Goal: Task Accomplishment & Management: Manage account settings

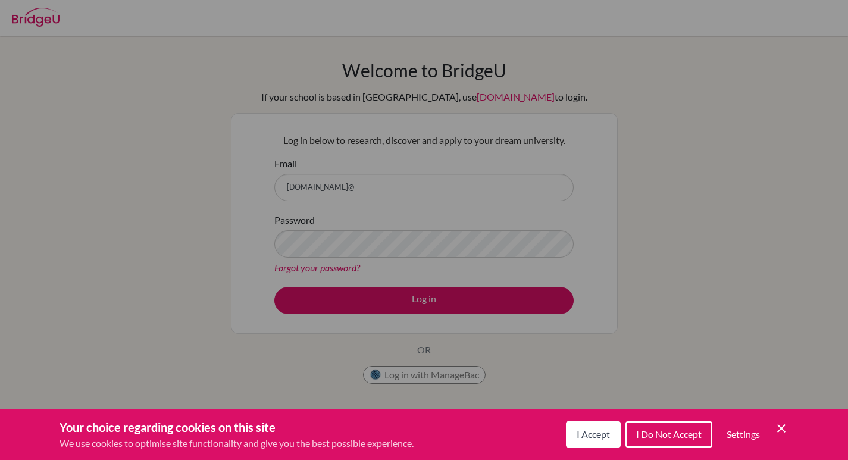
click at [653, 431] on span "I Do Not Accept" at bounding box center [668, 434] width 65 height 11
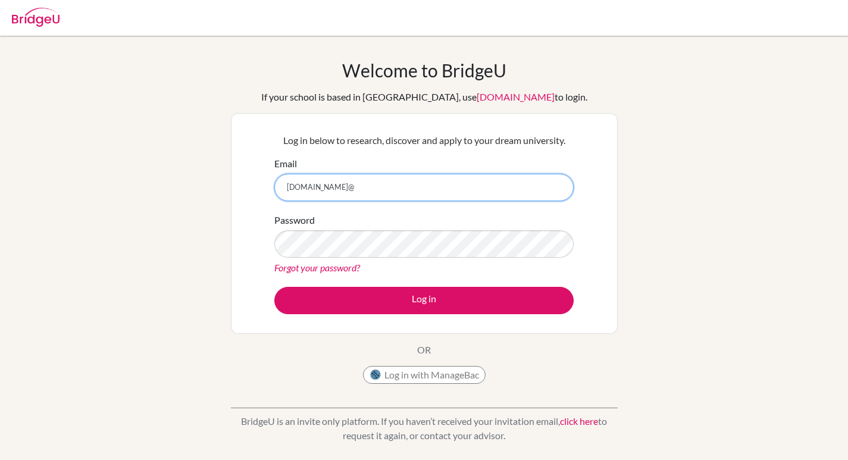
click at [346, 187] on input "maurice.ie@" at bounding box center [423, 187] width 299 height 27
type input "[DOMAIN_NAME][EMAIL_ADDRESS][DOMAIN_NAME]"
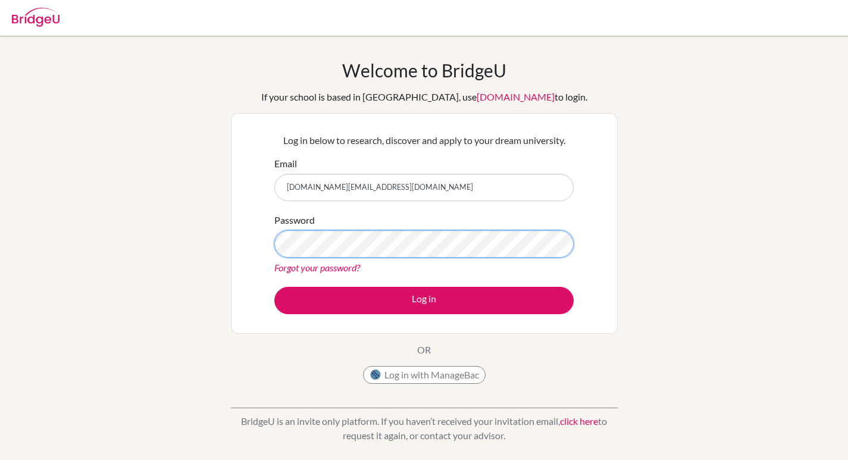
click at [274, 287] on button "Log in" at bounding box center [423, 300] width 299 height 27
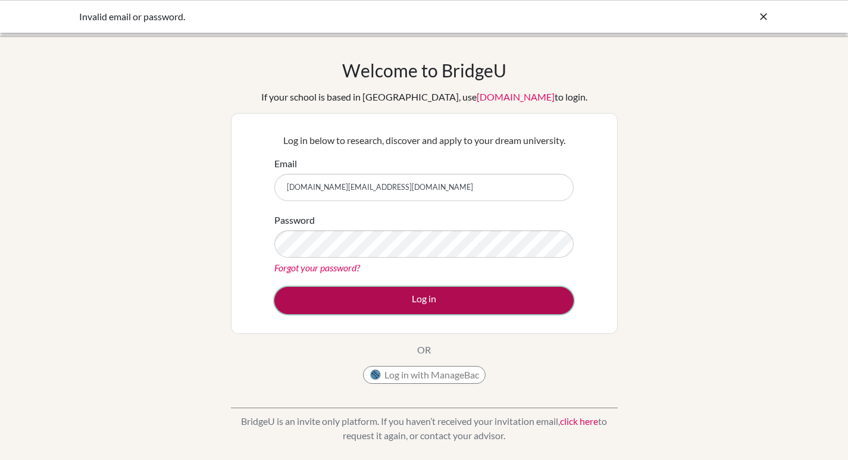
click at [426, 296] on button "Log in" at bounding box center [423, 300] width 299 height 27
click at [469, 307] on button "Log in" at bounding box center [423, 300] width 299 height 27
